Goal: Check status: Check status

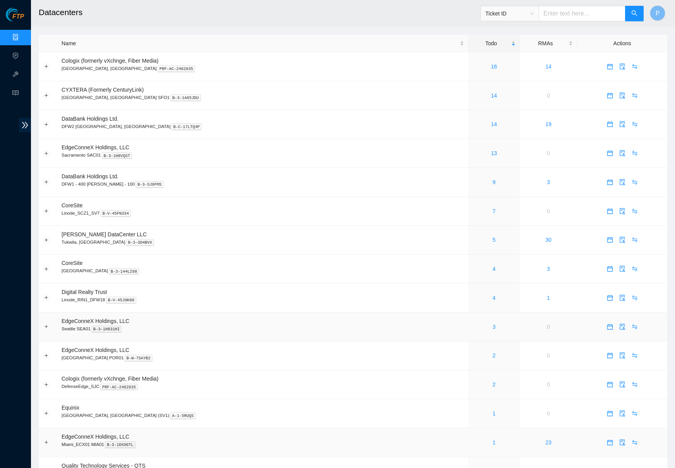
scroll to position [252, 0]
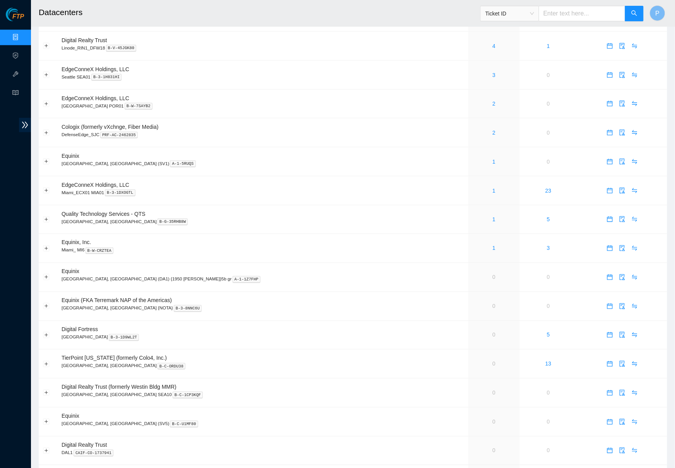
click at [555, 17] on input "text" at bounding box center [581, 13] width 87 height 15
paste input "[PERSON_NAME] • hey team, I will be working B-V-5U6Q9AA [URL][DOMAIN_NAME]"
type input "[PERSON_NAME] • hey team, I will be working B-V-5U6Q9AA [URL][DOMAIN_NAME]"
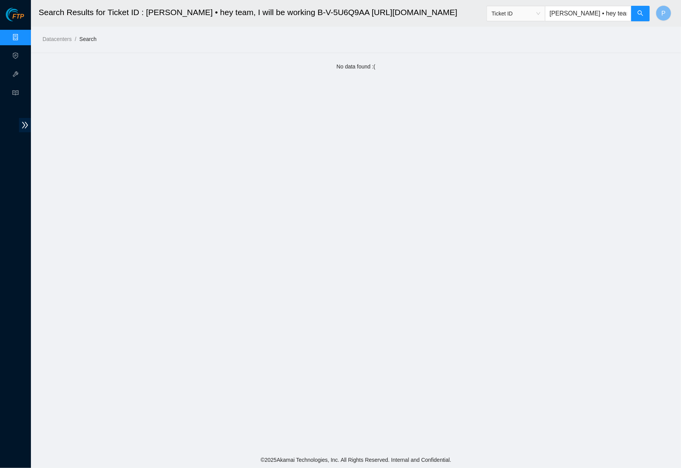
click at [594, 14] on input "[PERSON_NAME] • hey team, I will be working B-V-5U6Q9AA [URL][DOMAIN_NAME]" at bounding box center [588, 13] width 87 height 15
click at [595, 14] on input "[PERSON_NAME] • hey team, I will be working B-V-5U6Q9AA [URL][DOMAIN_NAME]" at bounding box center [588, 13] width 87 height 15
click at [623, 14] on input "[PERSON_NAME] • hey team, I will be working B-V-5U6Q9AA [URL][DOMAIN_NAME]" at bounding box center [588, 13] width 87 height 15
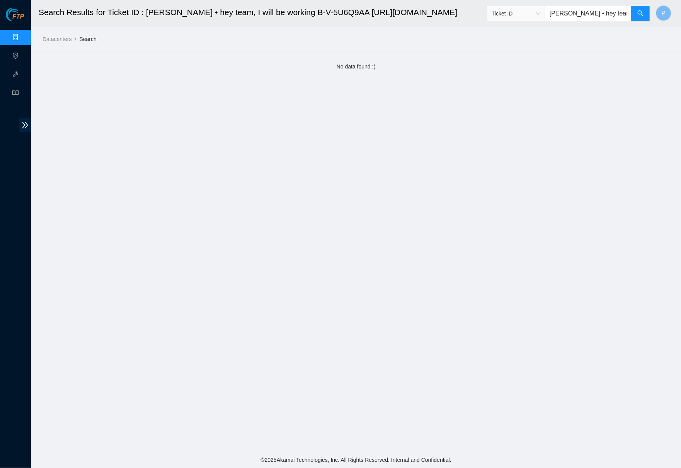
click at [602, 11] on input "[PERSON_NAME] • hey team, I will be working B-V-5U6Q9AA [URL][DOMAIN_NAME]" at bounding box center [588, 13] width 87 height 15
paste input "B-V-5U6Q9AA"
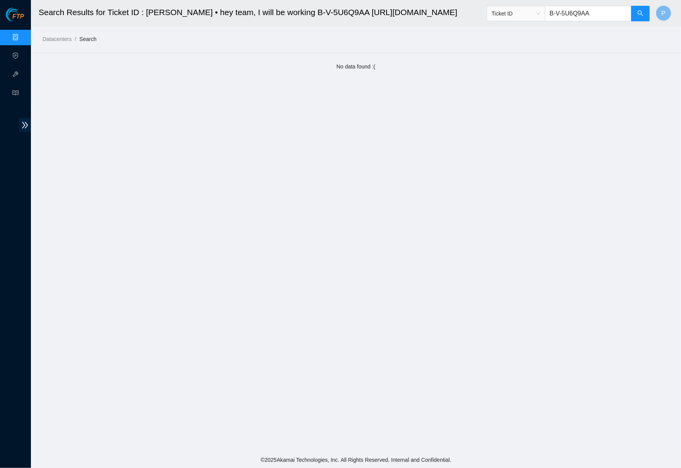
type input "B-V-5U6Q9AA"
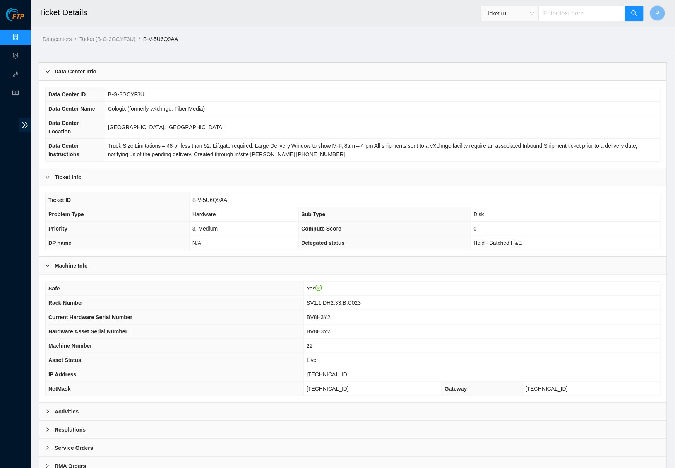
click at [307, 71] on div "Data Center Info" at bounding box center [352, 72] width 627 height 18
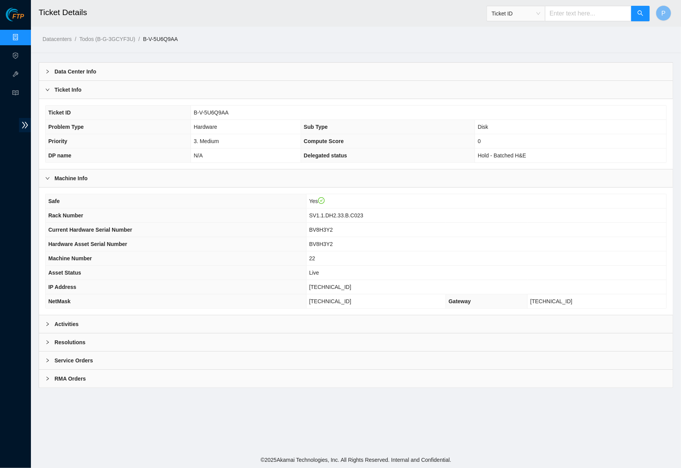
click at [302, 91] on div "Ticket Info" at bounding box center [356, 90] width 634 height 18
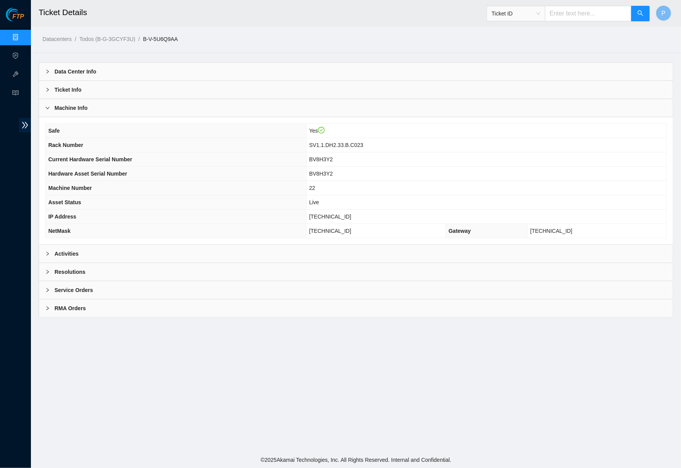
click at [253, 256] on div "Activities" at bounding box center [356, 254] width 634 height 18
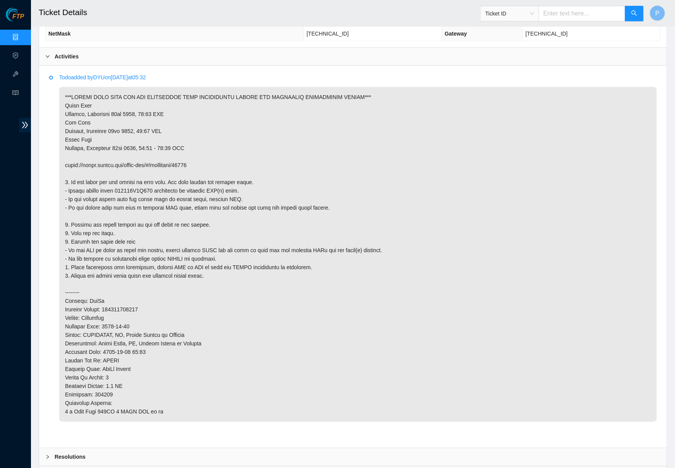
scroll to position [198, 0]
click at [22, 37] on link "Data Centers" at bounding box center [38, 37] width 32 height 6
